Goal: Task Accomplishment & Management: Use online tool/utility

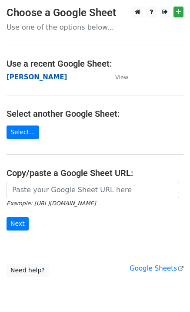
click at [41, 77] on strong "Maria Becerra" at bounding box center [37, 77] width 61 height 8
click at [44, 79] on strong "Maria Becerra" at bounding box center [37, 77] width 61 height 8
click at [34, 80] on strong "Maria Becerra" at bounding box center [37, 77] width 61 height 8
click at [33, 78] on strong "[PERSON_NAME]" at bounding box center [37, 77] width 61 height 8
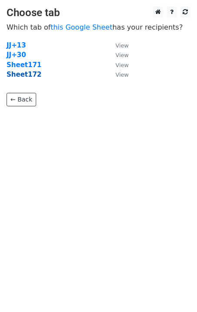
click at [21, 77] on strong "Sheet172" at bounding box center [24, 75] width 35 height 8
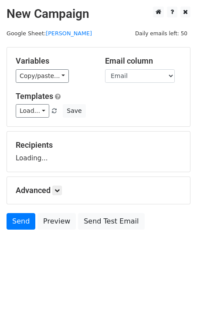
click at [30, 112] on link "Load..." at bounding box center [33, 111] width 34 height 14
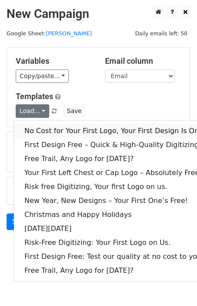
click at [42, 126] on link "No Cost for Your First Logo, Your First Design Is On Us!" at bounding box center [118, 131] width 209 height 14
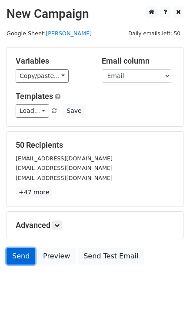
click at [14, 256] on link "Send" at bounding box center [21, 256] width 29 height 17
